Goal: Find specific fact: Find specific page/section

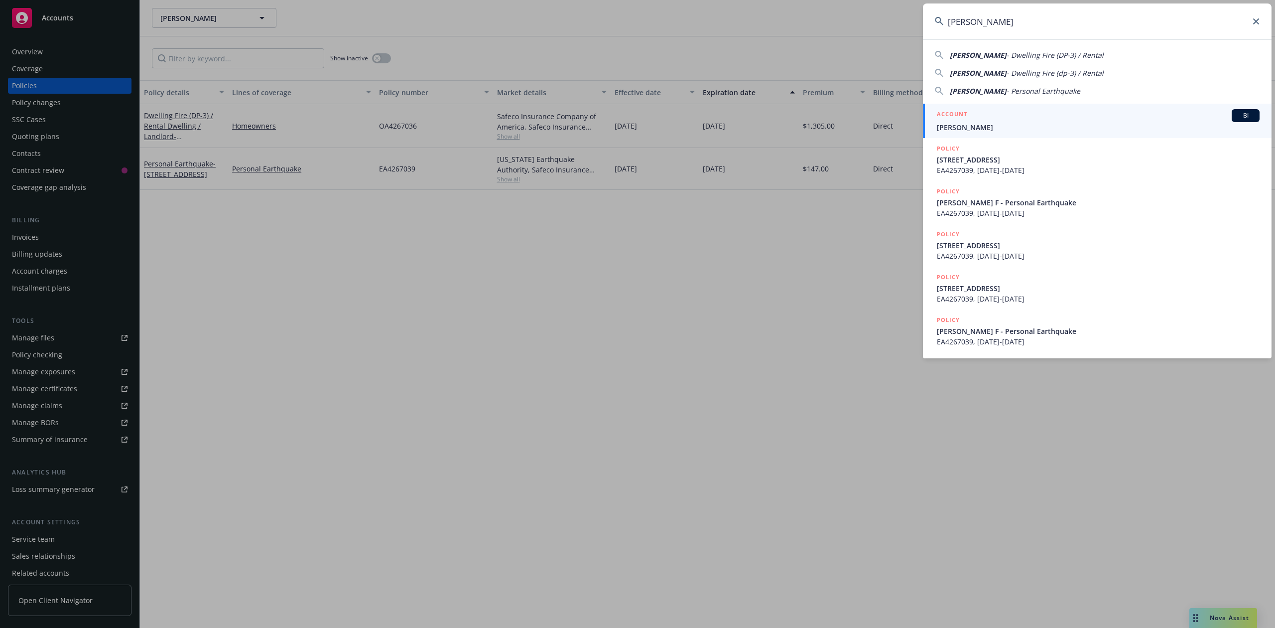
type input "[PERSON_NAME]"
click at [997, 128] on span "[PERSON_NAME]" at bounding box center [1098, 127] width 323 height 10
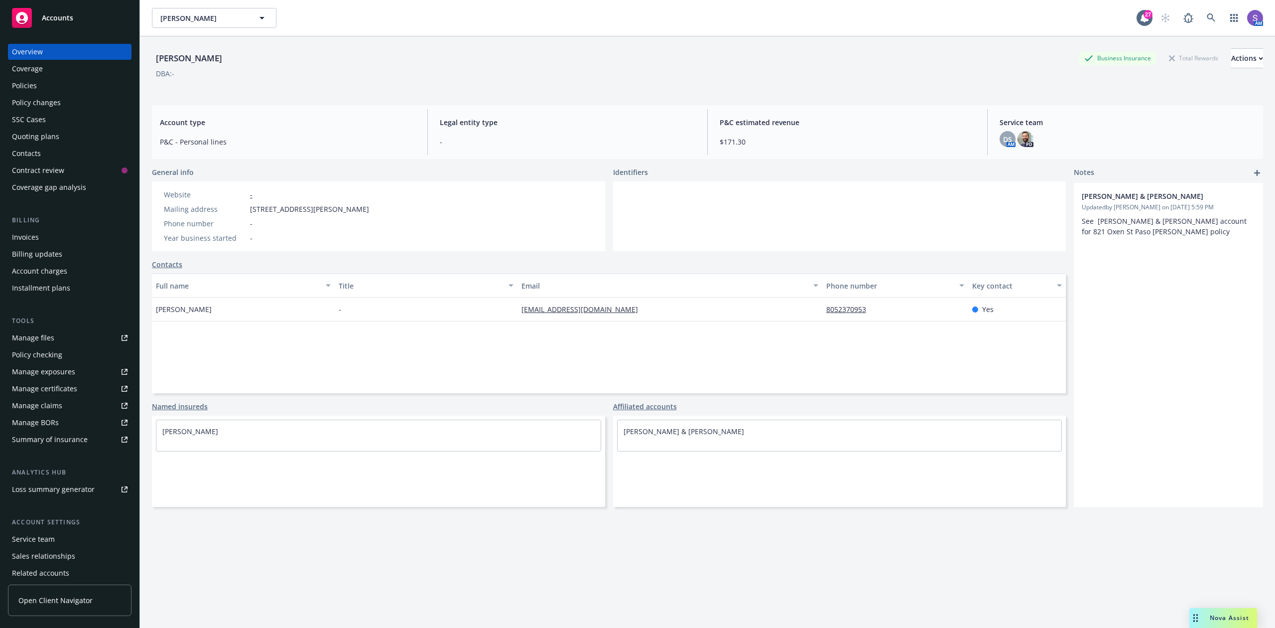
click at [29, 90] on div "Policies" at bounding box center [24, 86] width 25 height 16
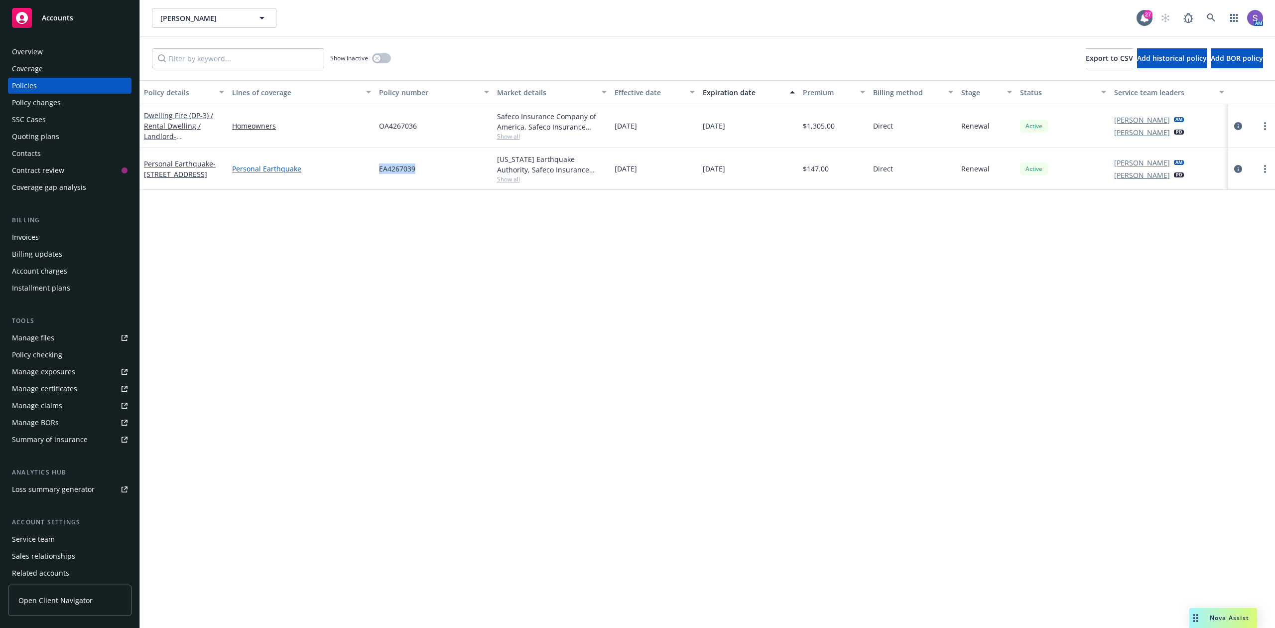
drag, startPoint x: 439, startPoint y: 168, endPoint x: 366, endPoint y: 170, distance: 73.3
click at [366, 170] on div "Personal Earthquake - [STREET_ADDRESS] Personal Earthquake EA4267039 [US_STATE]…" at bounding box center [707, 169] width 1135 height 42
copy div "EA4267039"
